Goal: Task Accomplishment & Management: Complete application form

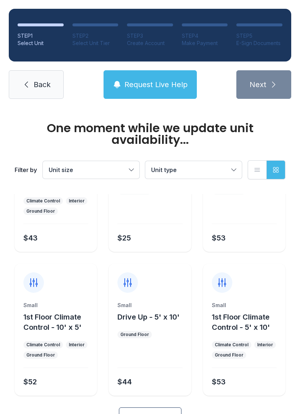
scroll to position [82, 0]
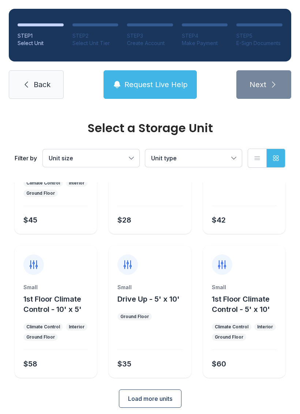
click at [162, 407] on button "Load more units" at bounding box center [150, 399] width 63 height 18
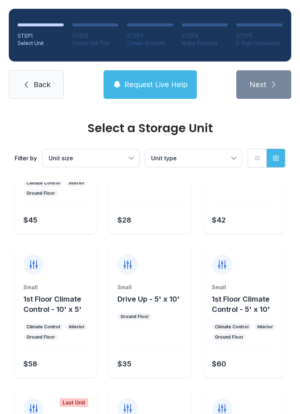
click at [164, 409] on div at bounding box center [150, 404] width 82 height 29
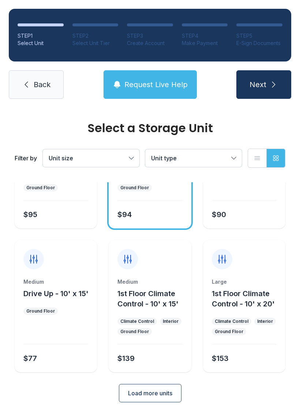
scroll to position [375, 0]
click at [163, 394] on span "Load more units" at bounding box center [150, 393] width 44 height 9
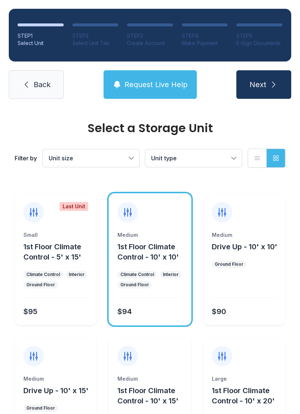
scroll to position [279, 0]
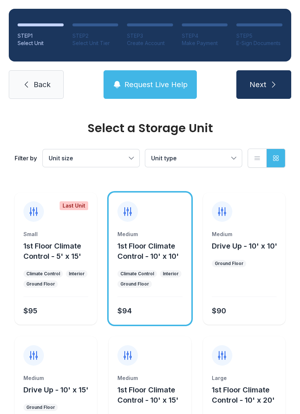
click at [46, 93] on link "Back" at bounding box center [36, 84] width 55 height 29
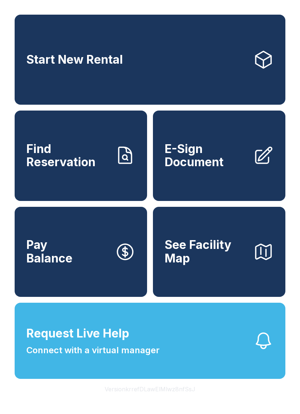
click at [93, 83] on link "Start New Rental" at bounding box center [150, 60] width 271 height 90
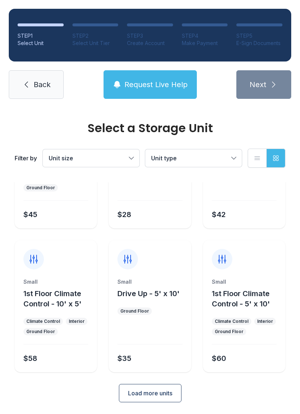
scroll to position [87, 0]
click at [147, 388] on button "Load more units" at bounding box center [150, 394] width 63 height 18
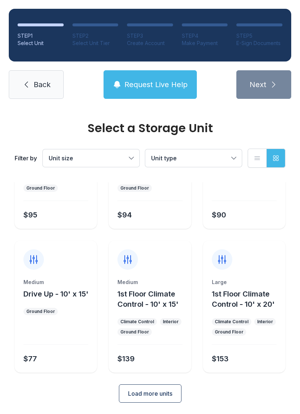
click at [141, 400] on button "Load more units" at bounding box center [150, 394] width 63 height 18
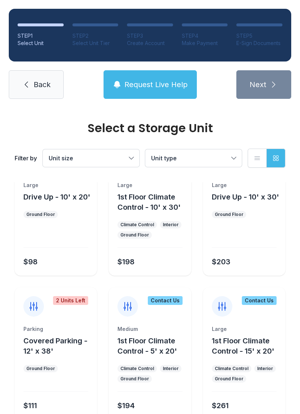
scroll to position [614, 0]
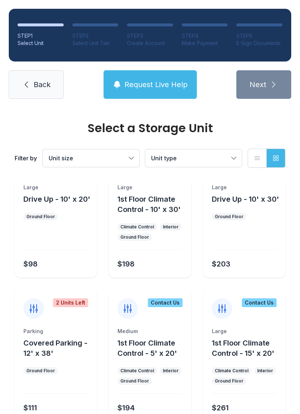
click at [39, 86] on span "Back" at bounding box center [42, 85] width 17 height 10
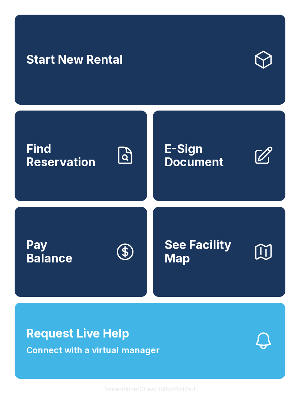
click at [211, 169] on span "E-Sign Document" at bounding box center [206, 156] width 83 height 27
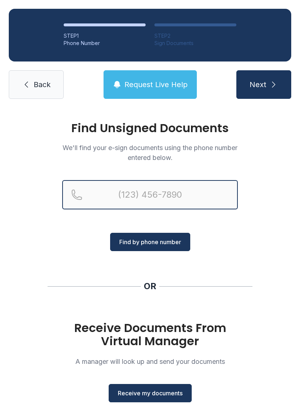
click at [125, 195] on input "Reservation phone number" at bounding box center [150, 194] width 176 height 29
type input "[PHONE_NUMBER]"
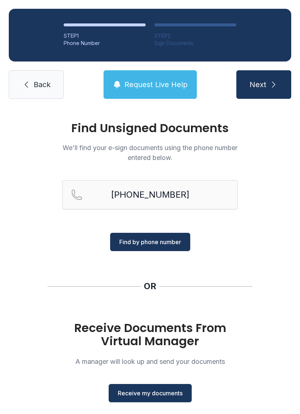
click at [271, 81] on icon "submit" at bounding box center [274, 84] width 9 height 9
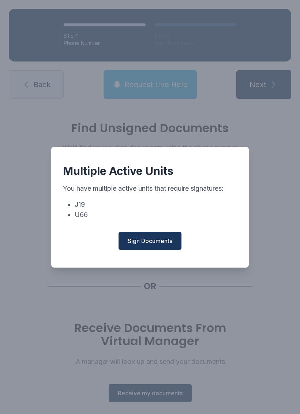
click at [161, 250] on button "Sign Documents" at bounding box center [150, 241] width 63 height 18
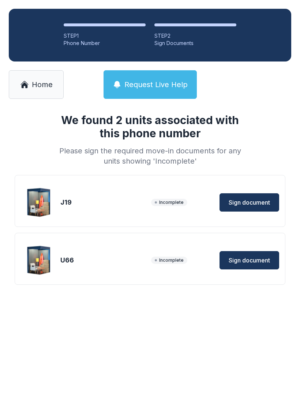
click at [255, 205] on span "Sign document" at bounding box center [249, 202] width 41 height 9
click at [45, 81] on span "Home" at bounding box center [42, 85] width 21 height 10
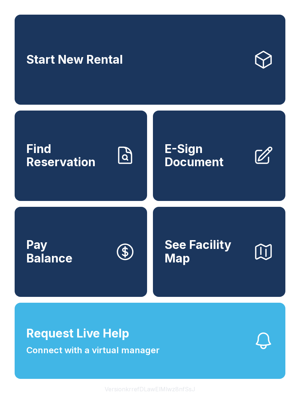
click at [258, 177] on link "E-Sign Document" at bounding box center [219, 156] width 133 height 90
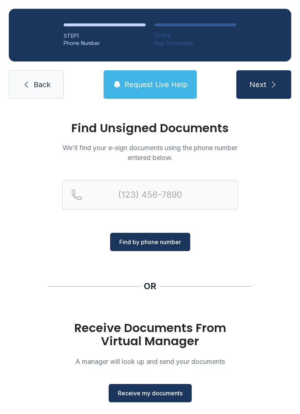
click at [157, 394] on span "Receive my documents" at bounding box center [150, 393] width 65 height 9
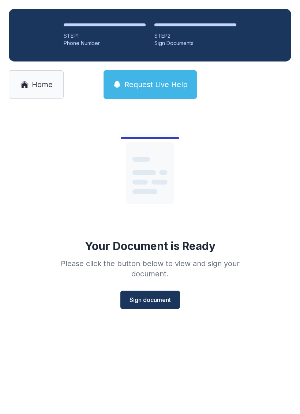
click at [161, 295] on button "Sign document" at bounding box center [151, 300] width 60 height 18
click at [165, 82] on span "Request Live Help" at bounding box center [156, 85] width 63 height 10
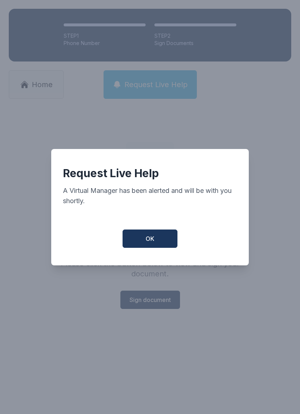
click at [157, 239] on button "OK" at bounding box center [150, 239] width 55 height 18
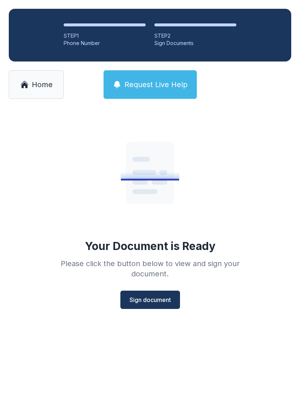
click at [159, 81] on span "Request Live Help" at bounding box center [156, 85] width 63 height 10
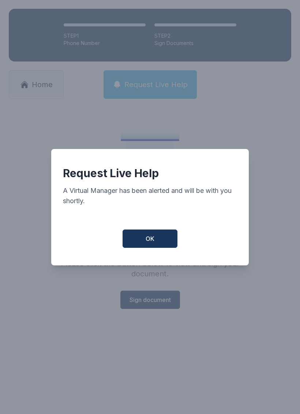
click at [148, 241] on span "OK" at bounding box center [150, 238] width 9 height 9
